Goal: Task Accomplishment & Management: Manage account settings

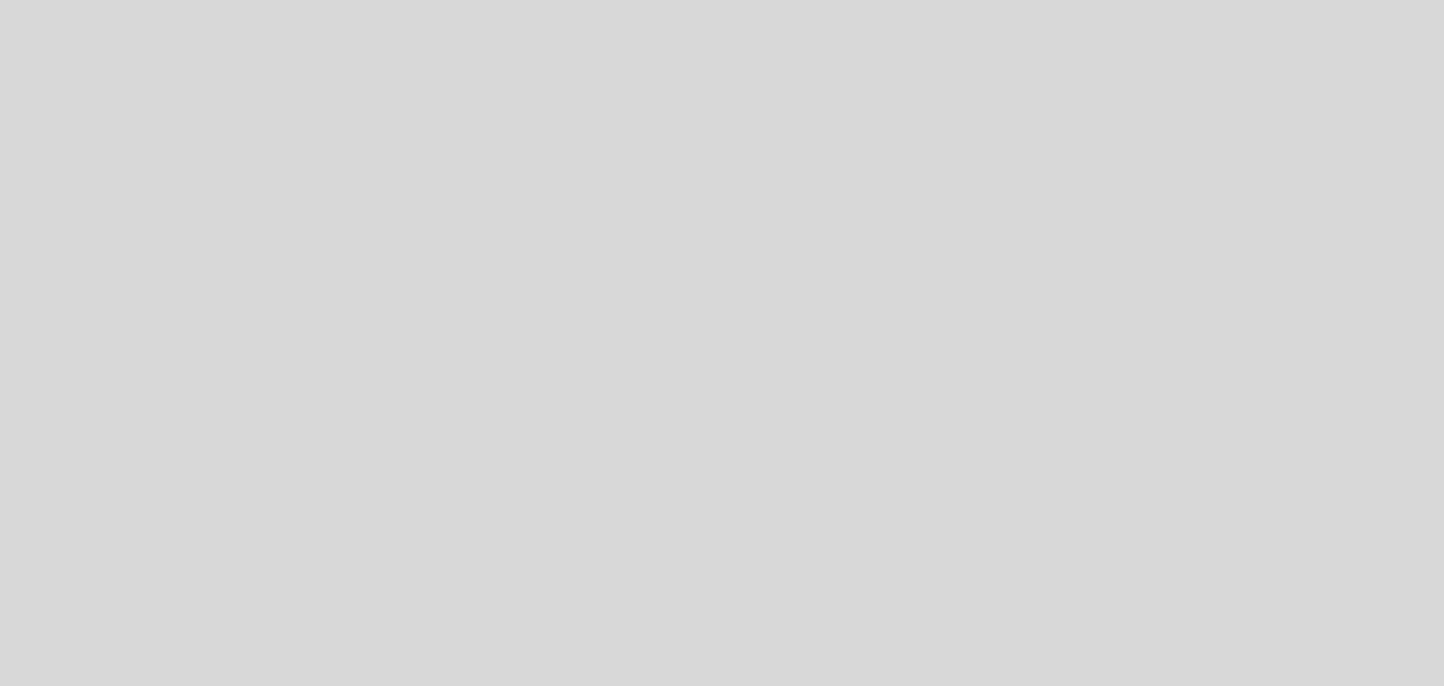
select select "es"
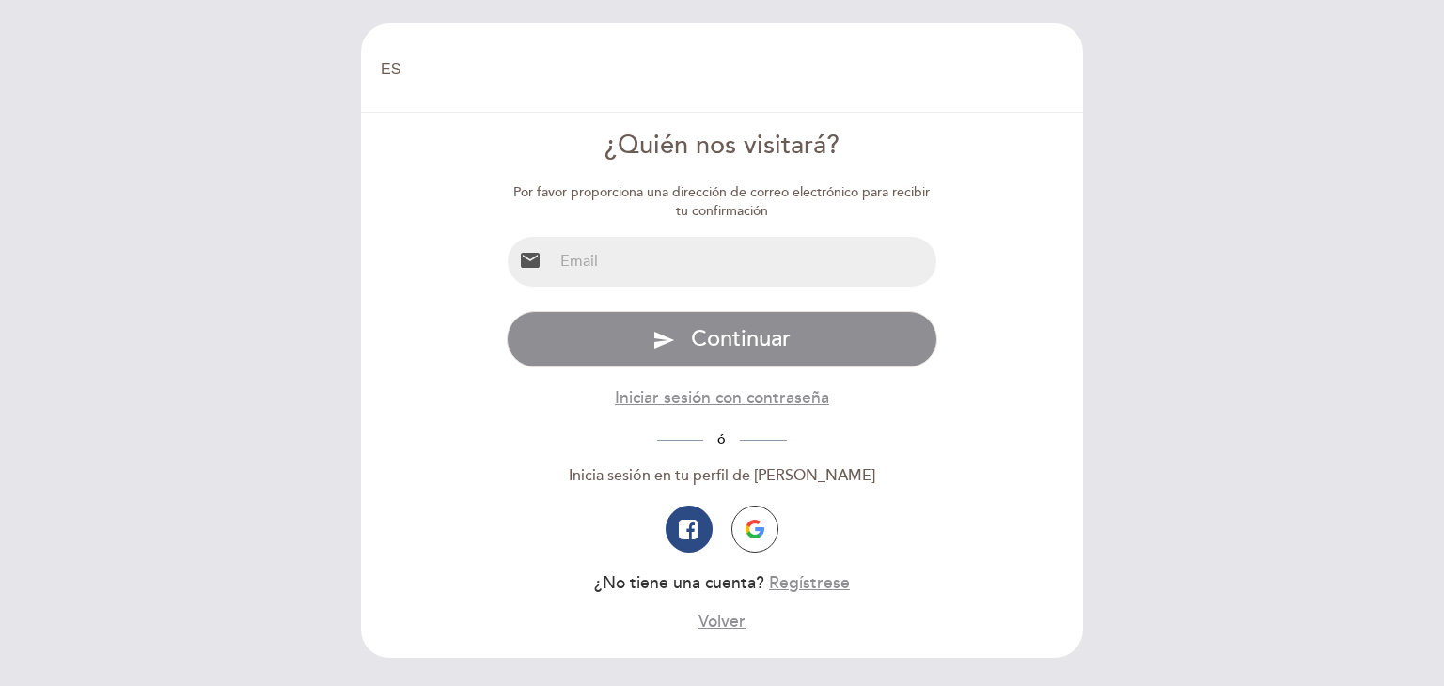
click at [654, 264] on input "email" at bounding box center [745, 262] width 385 height 50
type input "[EMAIL_ADDRESS][DOMAIN_NAME]"
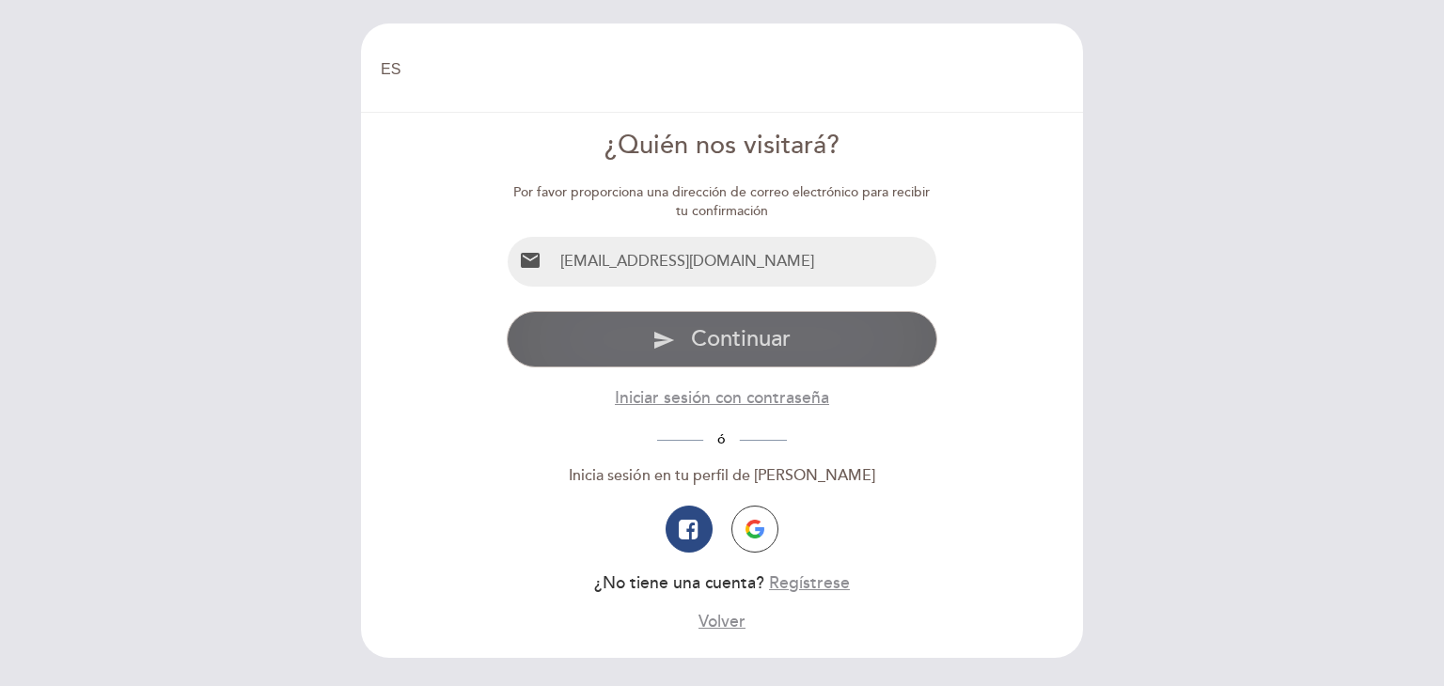
click at [733, 344] on span "Continuar" at bounding box center [741, 338] width 100 height 27
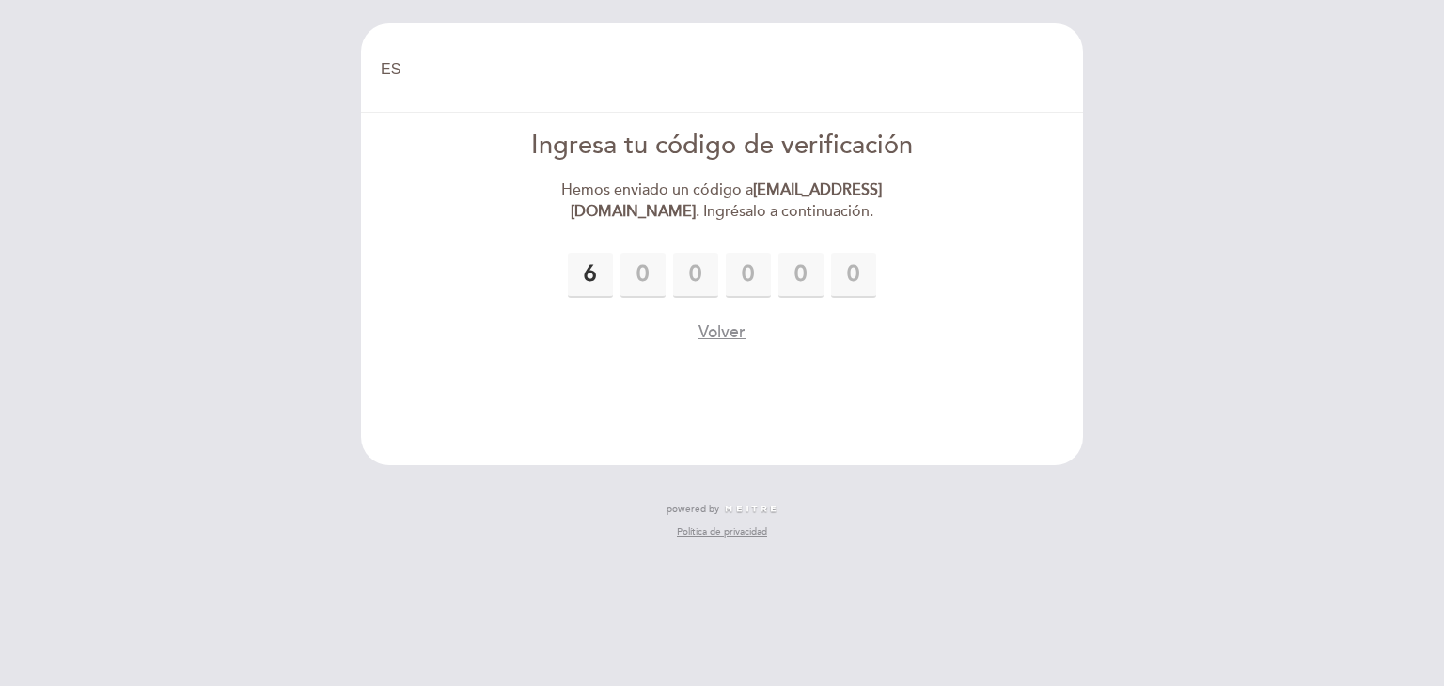
type input "6"
type input "0"
type input "1"
type input "0"
type input "6"
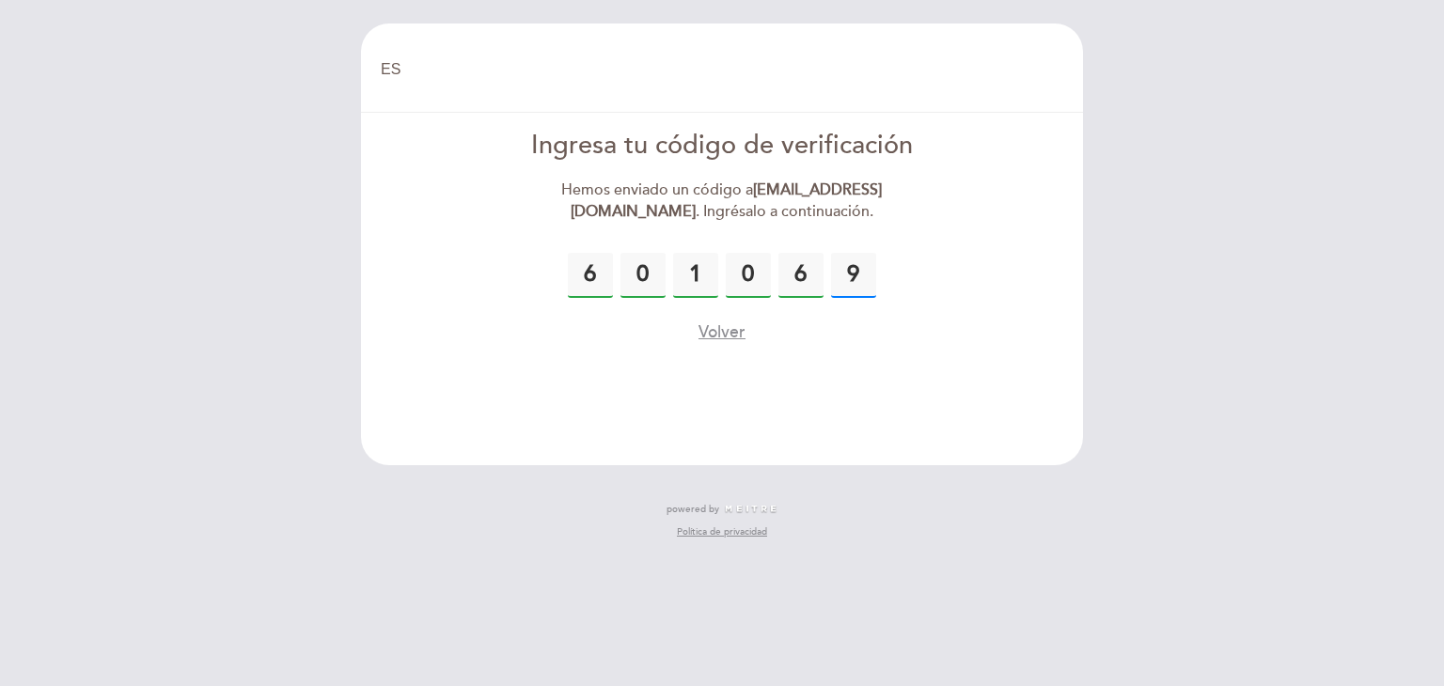
type input "9"
